Goal: Task Accomplishment & Management: Manage account settings

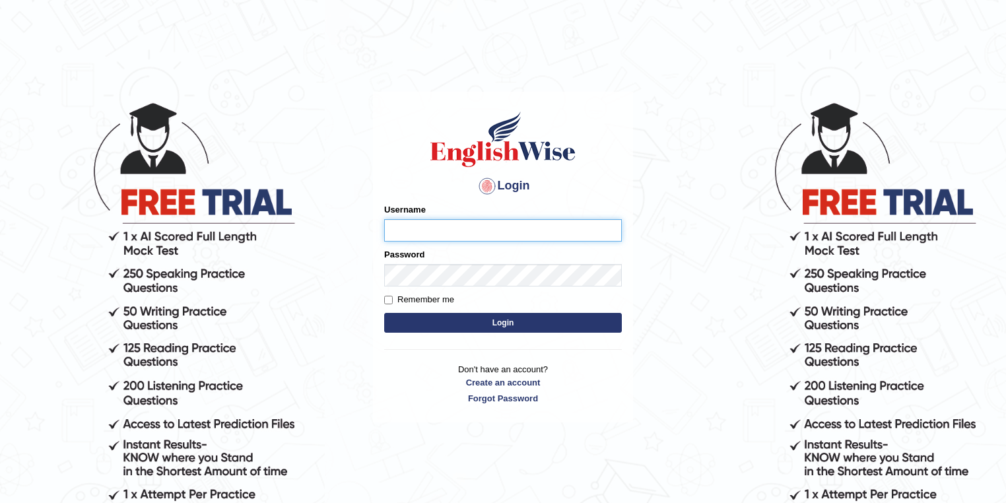
type input "zorbaenglish"
click at [418, 317] on button "Login" at bounding box center [503, 323] width 238 height 20
